Goal: Task Accomplishment & Management: Manage account settings

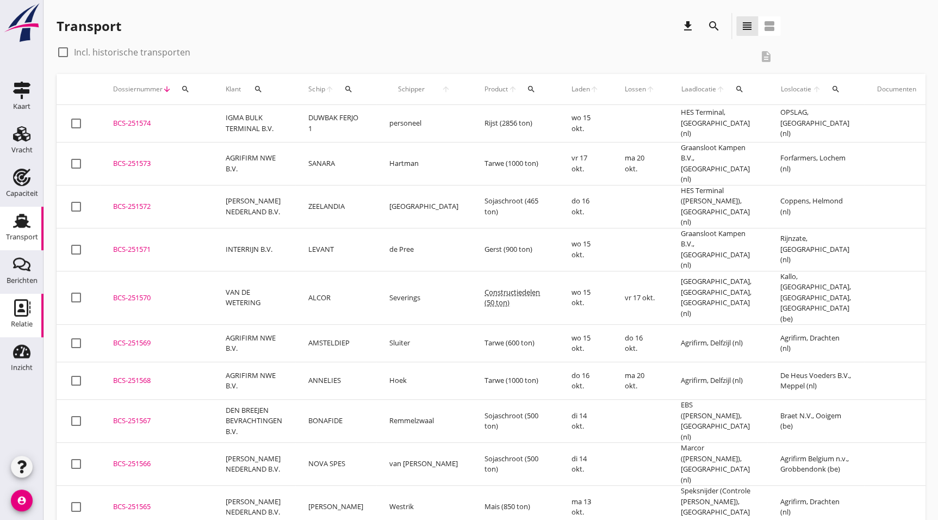
click at [21, 303] on use at bounding box center [22, 307] width 16 height 17
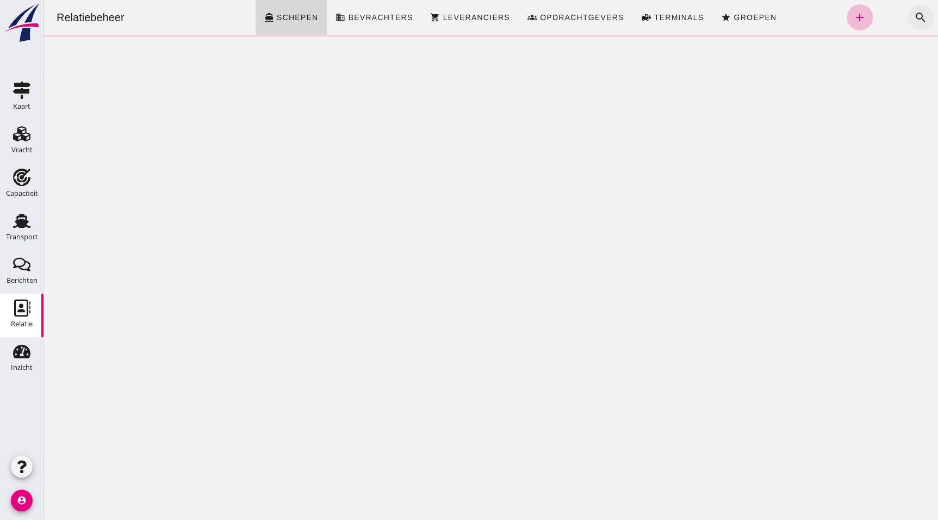
click at [914, 11] on icon "search" at bounding box center [920, 17] width 13 height 13
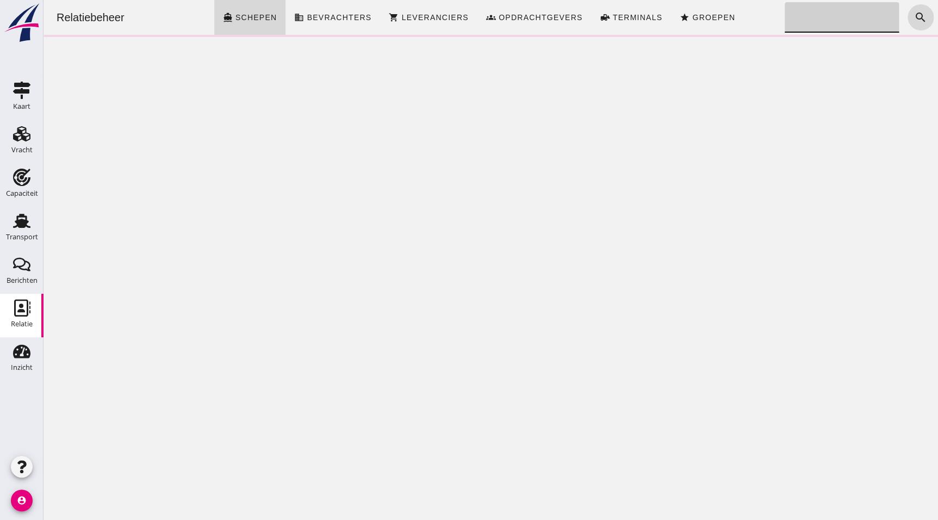
click at [841, 27] on input "Zoeken..." at bounding box center [838, 17] width 108 height 30
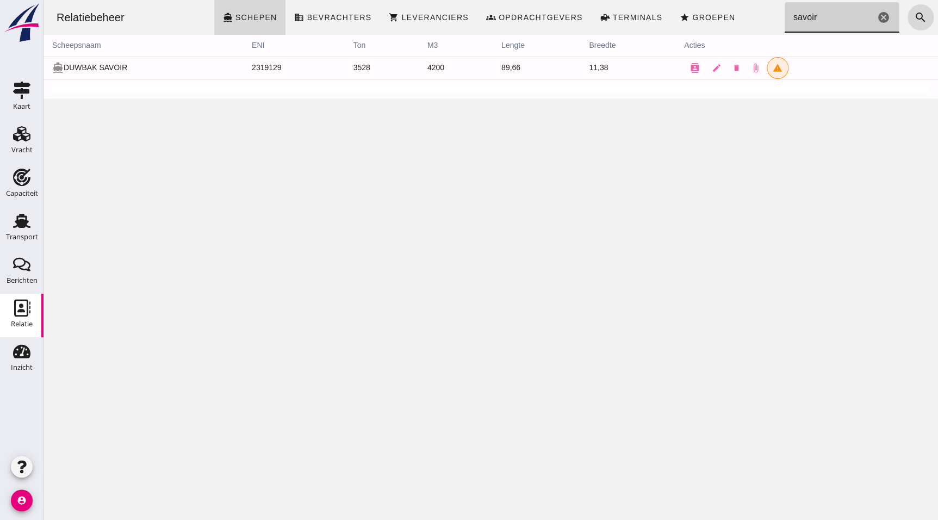
type input "savoir"
click at [684, 66] on button "contacts" at bounding box center [695, 68] width 22 height 22
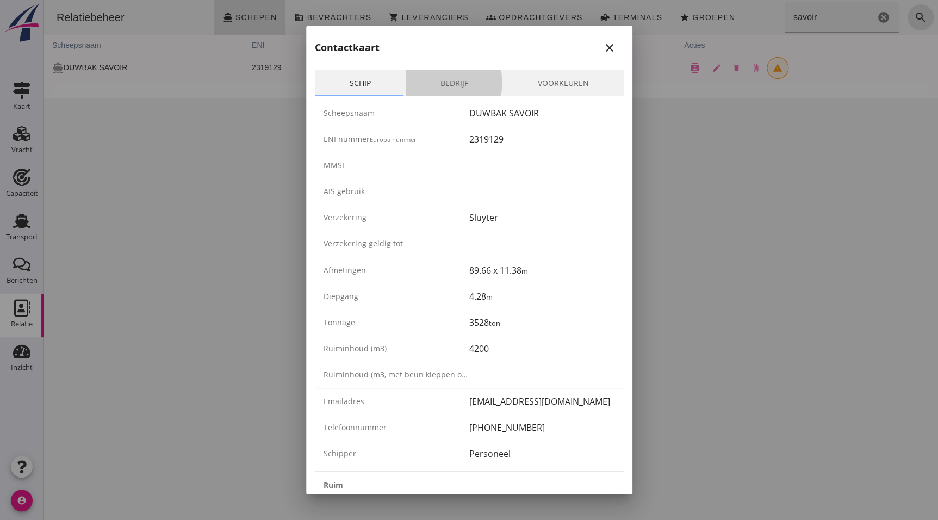
click at [457, 76] on link "Bedrijf" at bounding box center [454, 83] width 97 height 26
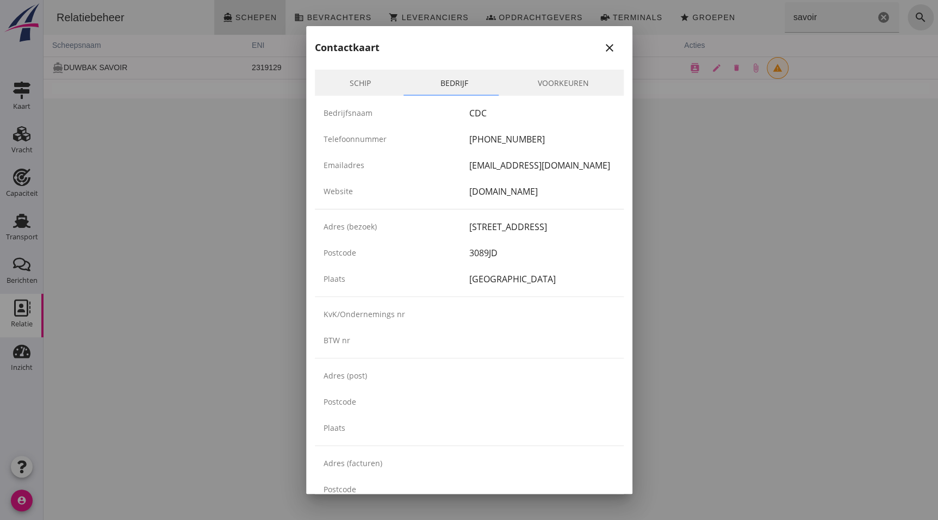
click at [340, 76] on link "Schip" at bounding box center [360, 83] width 91 height 26
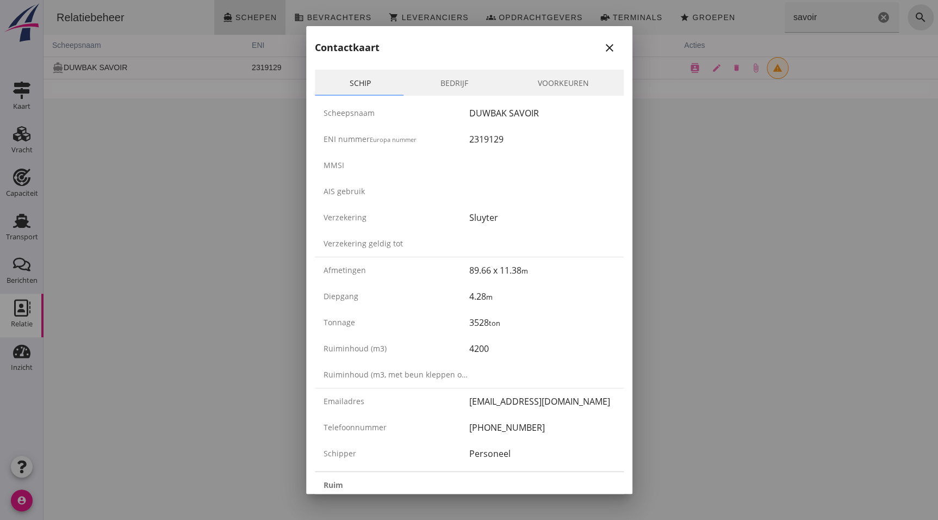
drag, startPoint x: 606, startPoint y: 47, endPoint x: 581, endPoint y: 51, distance: 24.7
click at [606, 47] on icon "close" at bounding box center [609, 47] width 13 height 13
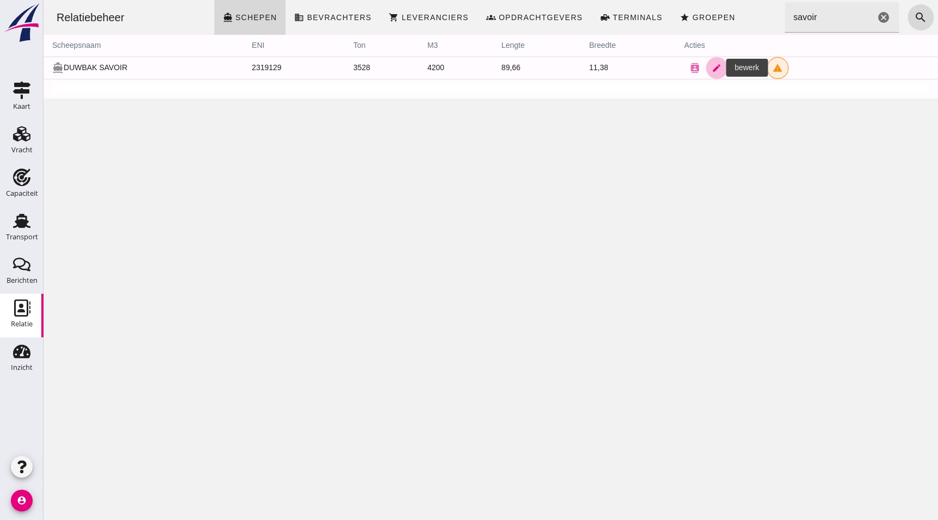
click at [706, 65] on link "edit" at bounding box center [717, 68] width 22 height 22
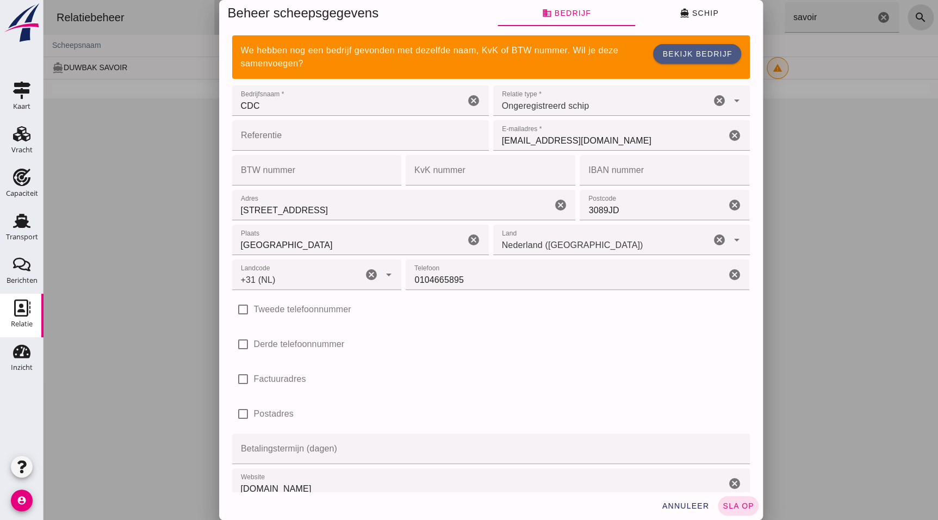
type input "+31 (NL)"
click at [665, 13] on button "directions_boat Schip" at bounding box center [699, 13] width 128 height 26
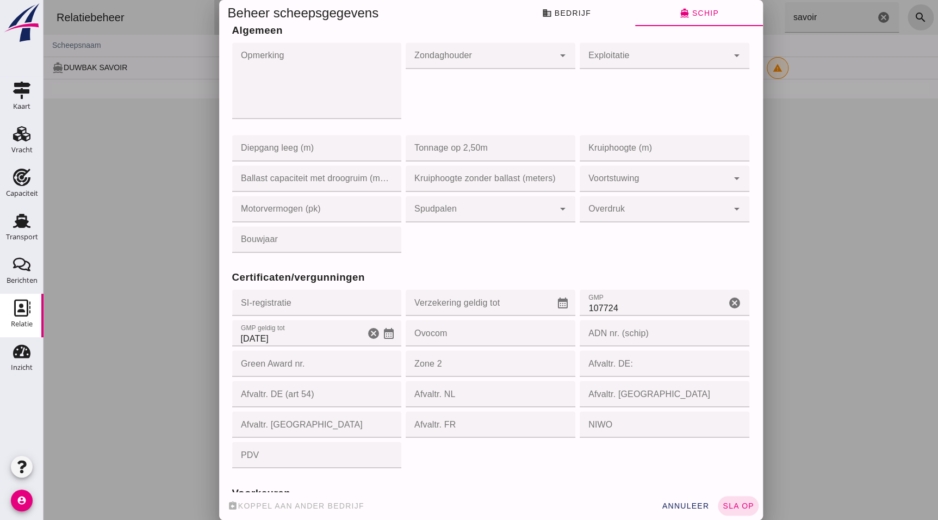
scroll to position [840, 0]
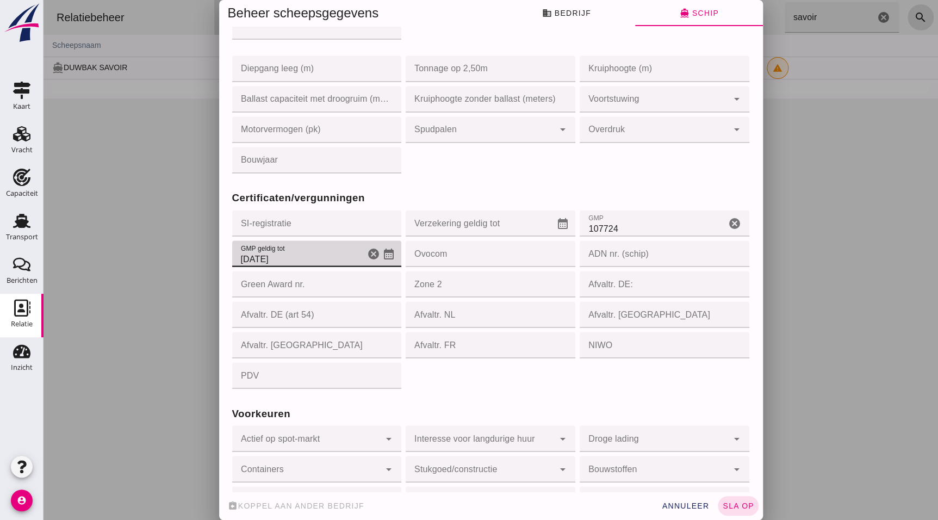
click at [390, 253] on div "GMP geldig tot GMP geldig tot [DATE] cancel calendar_month" at bounding box center [317, 253] width 170 height 26
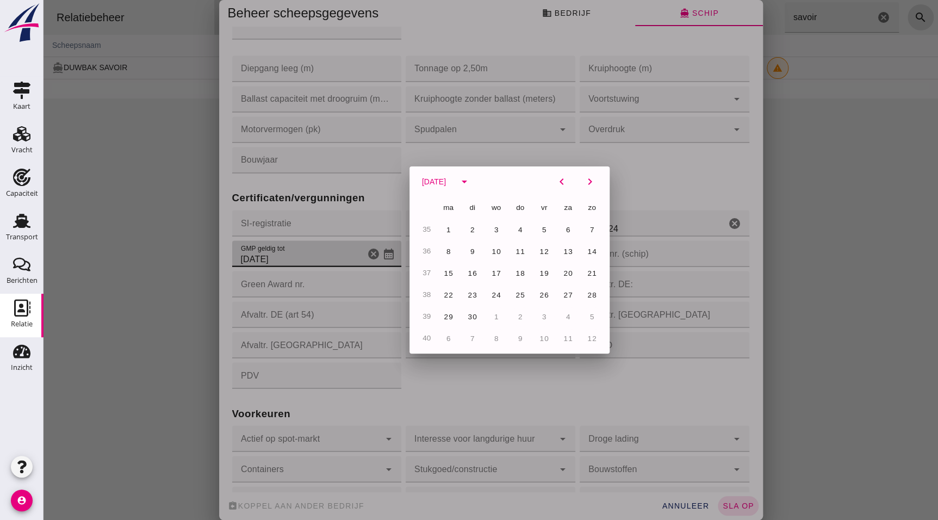
click at [384, 253] on div at bounding box center [490, 260] width 894 height 520
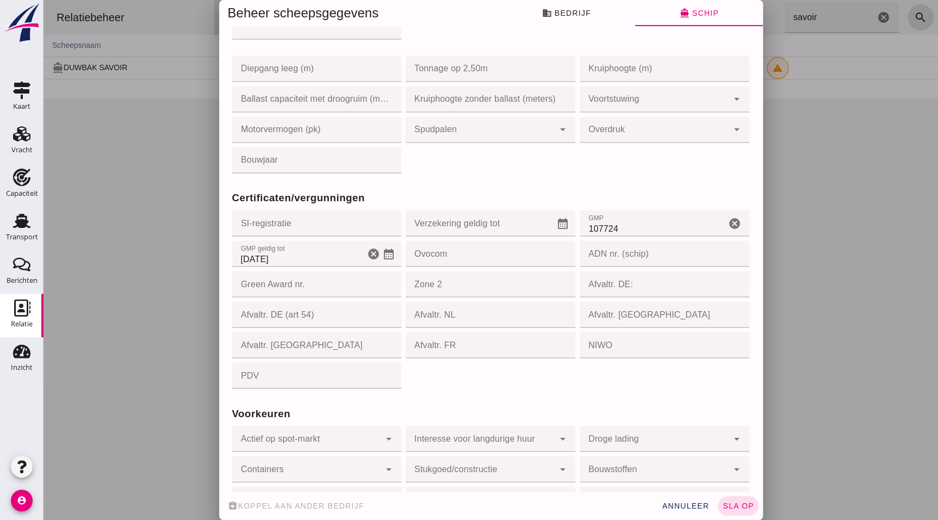
click at [319, 251] on input "[DATE]" at bounding box center [298, 253] width 133 height 26
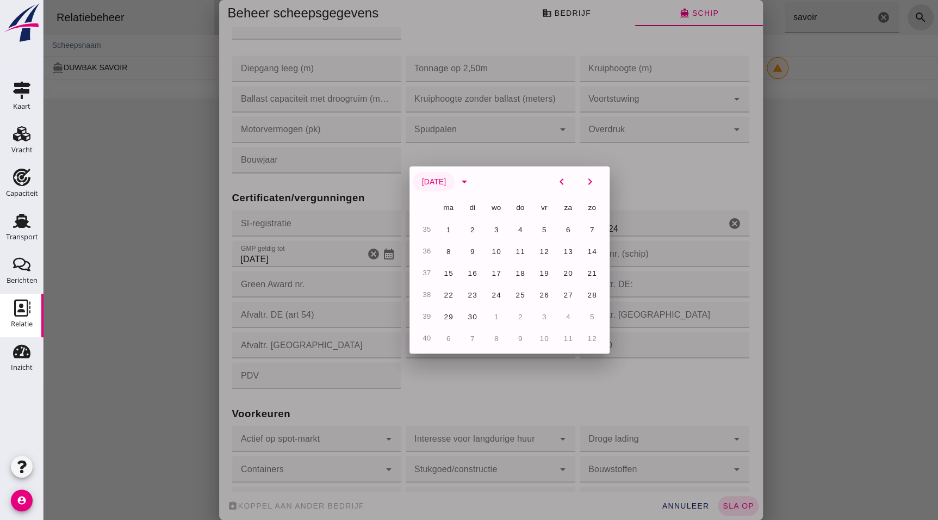
click at [454, 173] on button "[DATE]" at bounding box center [434, 182] width 42 height 20
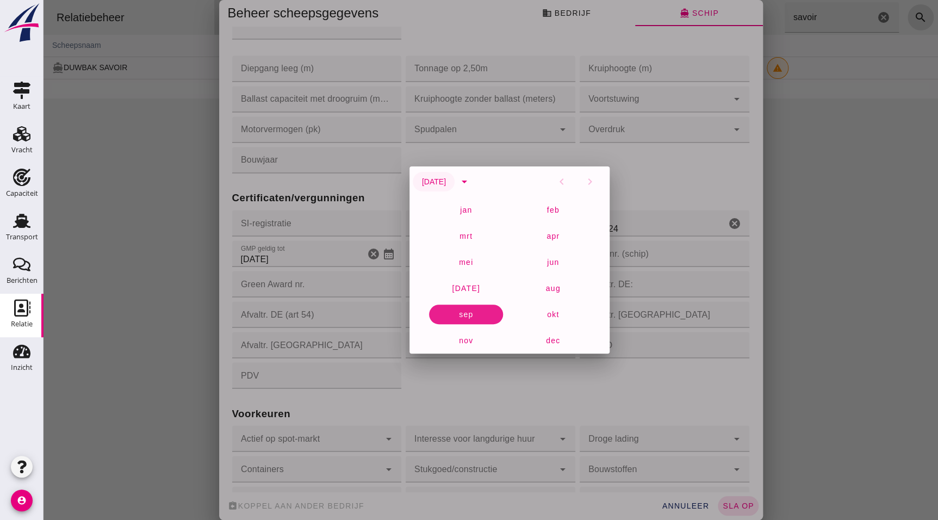
click at [446, 181] on span "[DATE]" at bounding box center [433, 181] width 24 height 9
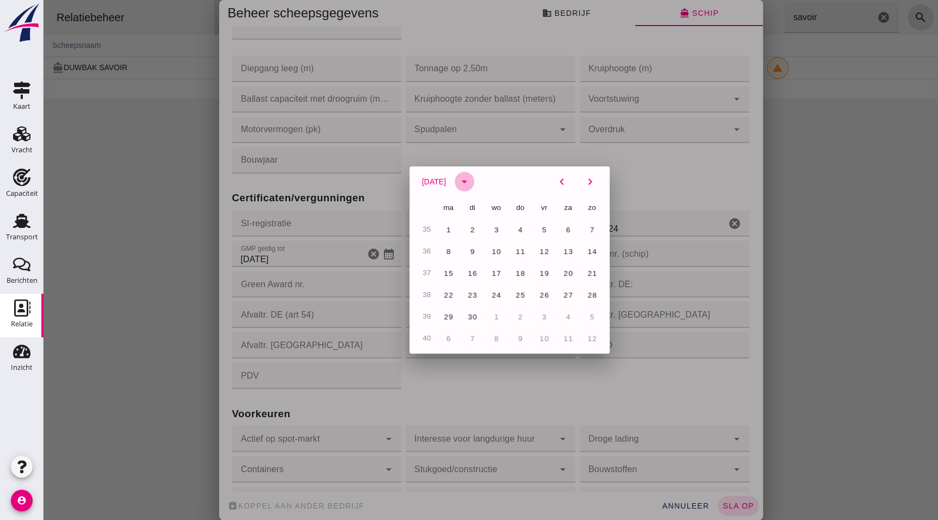
click at [471, 182] on icon "arrow_drop_down" at bounding box center [464, 181] width 13 height 13
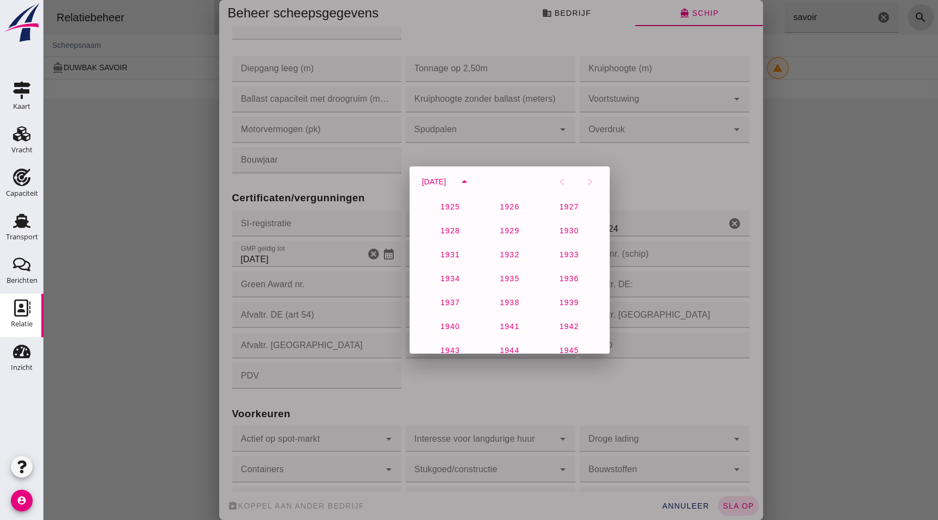
scroll to position [720, 0]
click at [454, 300] on span "2027" at bounding box center [449, 299] width 20 height 9
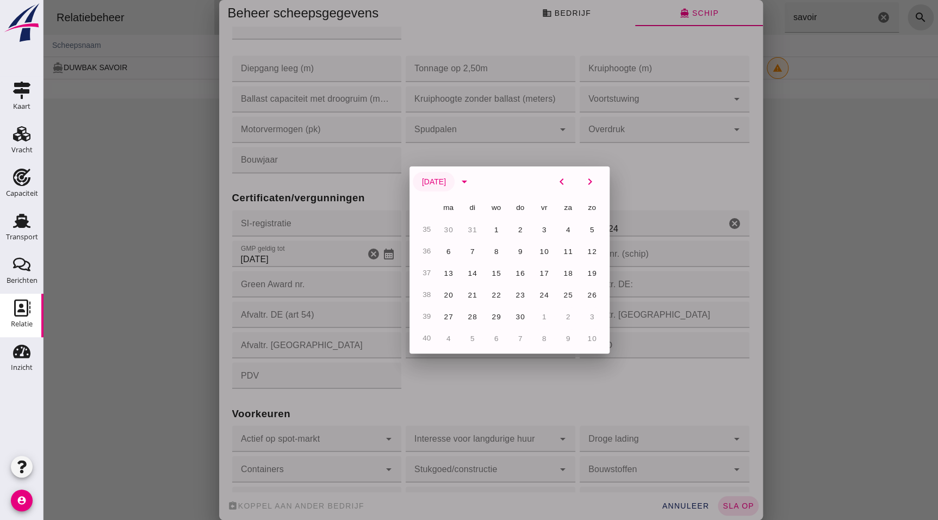
click at [435, 180] on span "[DATE]" at bounding box center [433, 181] width 24 height 9
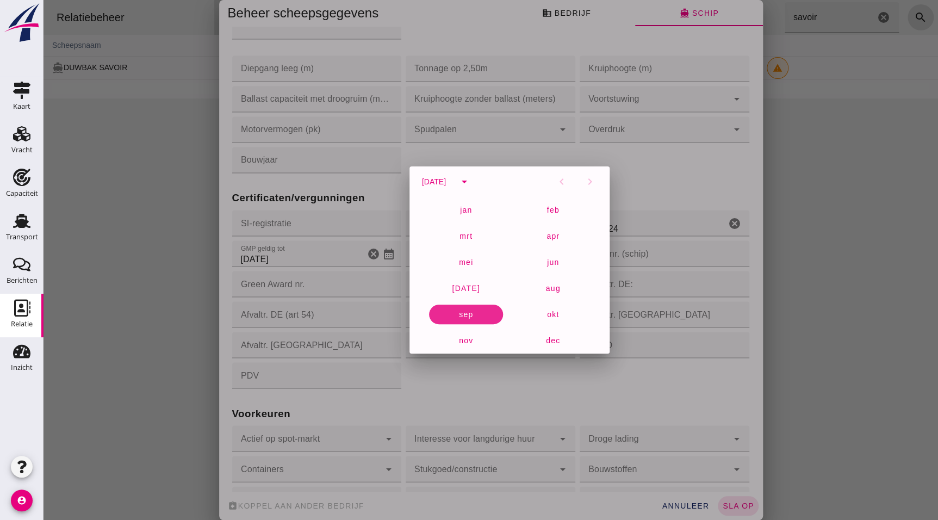
click at [460, 321] on button "sep" at bounding box center [466, 314] width 74 height 20
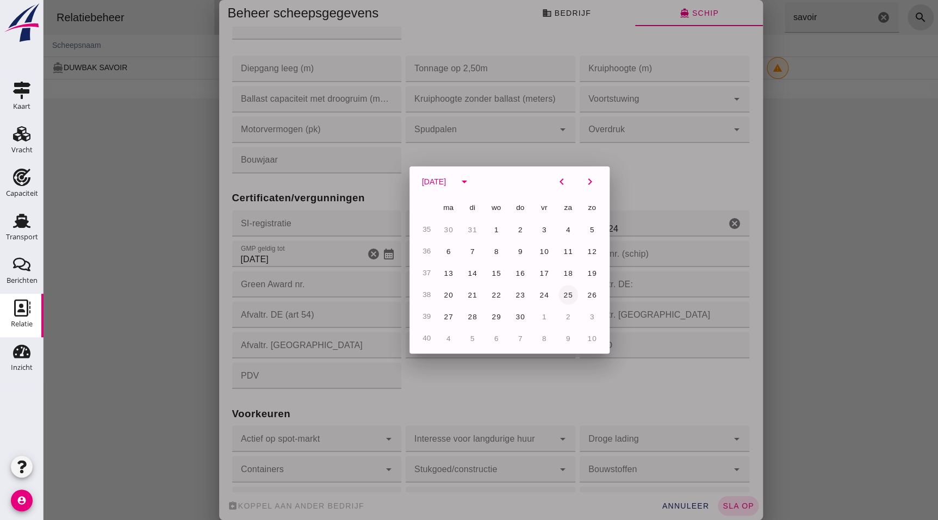
click at [563, 293] on span "25" at bounding box center [568, 295] width 10 height 8
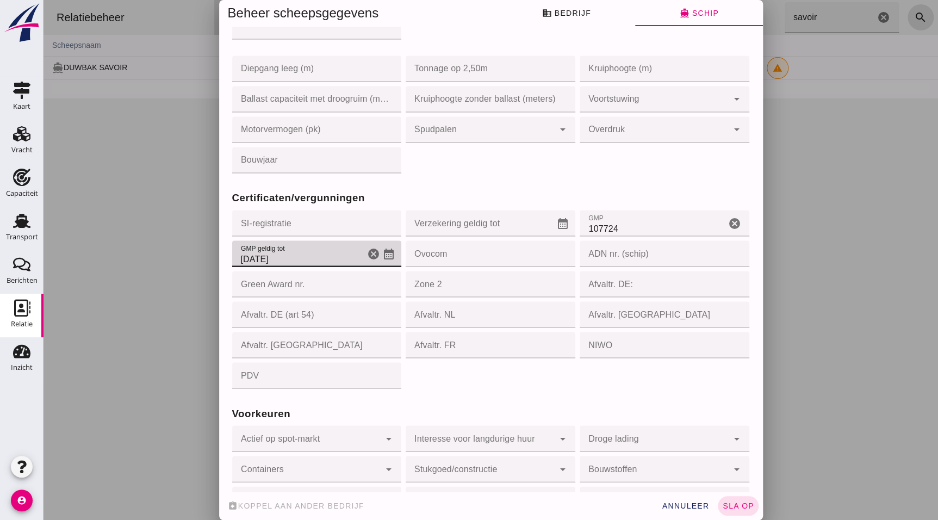
click at [246, 257] on input "[DATE]" at bounding box center [298, 253] width 133 height 26
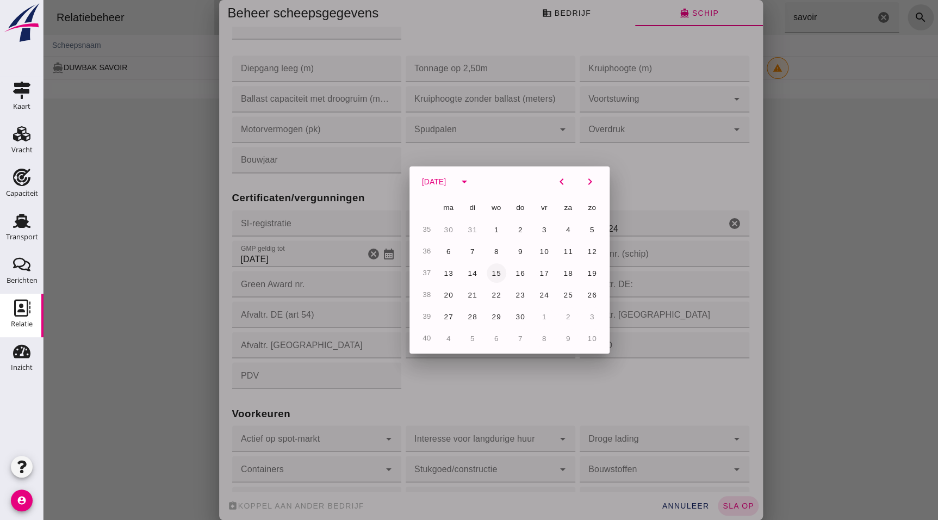
click at [497, 272] on span "15" at bounding box center [496, 273] width 10 height 8
type input "[DATE]"
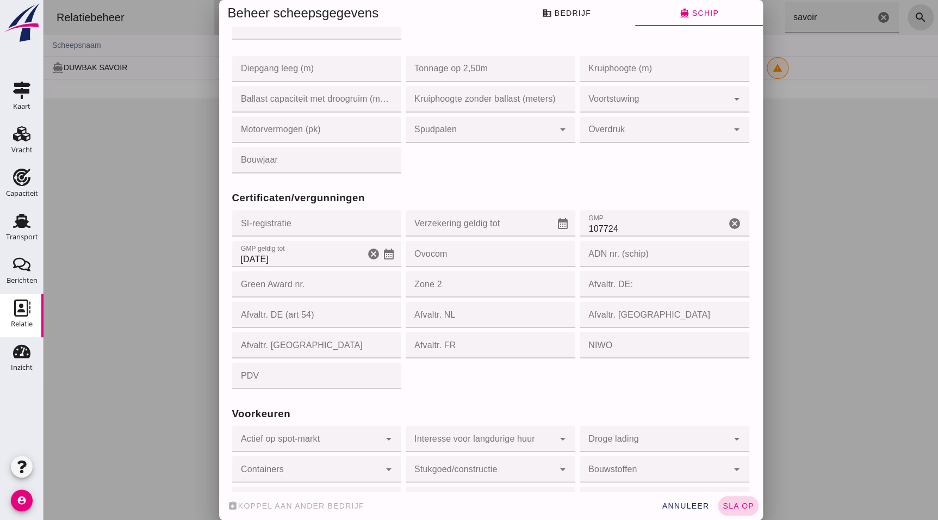
click at [746, 503] on span "sla op" at bounding box center [738, 505] width 32 height 9
type input "02319129"
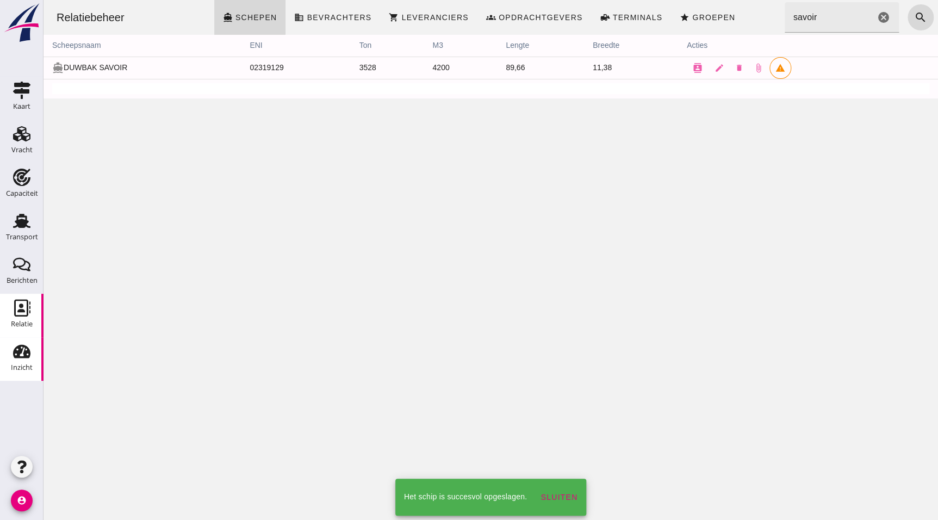
scroll to position [0, 0]
